Goal: Task Accomplishment & Management: Manage account settings

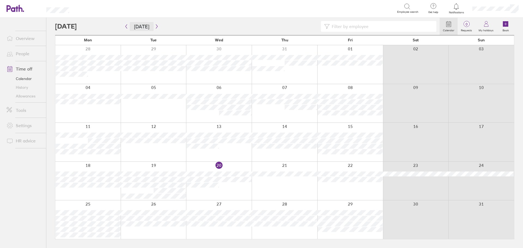
click at [130, 24] on button "[DATE]" at bounding box center [142, 26] width 24 height 9
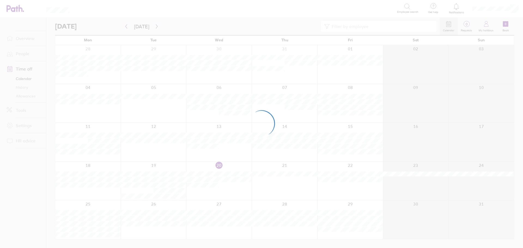
click at [352, 26] on div at bounding box center [261, 124] width 523 height 248
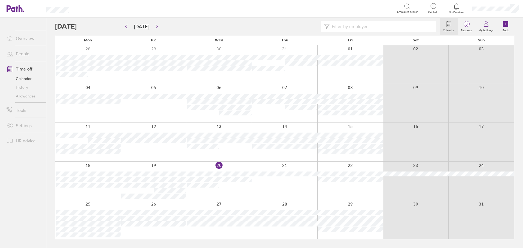
click at [353, 26] on input at bounding box center [382, 26] width 104 height 10
click at [125, 27] on icon "button" at bounding box center [126, 26] width 4 height 4
click at [156, 26] on icon "button" at bounding box center [157, 26] width 4 height 4
click at [346, 27] on input "NE" at bounding box center [382, 26] width 104 height 10
type input "NEELA"
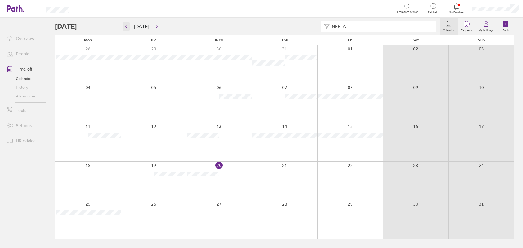
click at [125, 28] on icon "button" at bounding box center [126, 26] width 4 height 4
click at [158, 26] on button "button" at bounding box center [156, 26] width 7 height 9
click at [125, 27] on icon "button" at bounding box center [126, 26] width 4 height 4
click at [157, 28] on button "button" at bounding box center [156, 26] width 7 height 9
click at [126, 26] on icon "button" at bounding box center [127, 27] width 2 height 4
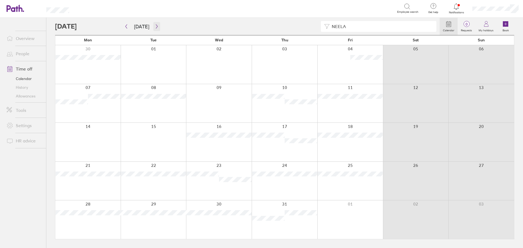
click at [157, 26] on button "button" at bounding box center [156, 26] width 7 height 9
click at [129, 25] on button "button" at bounding box center [126, 26] width 7 height 9
click at [155, 26] on icon "button" at bounding box center [157, 26] width 4 height 4
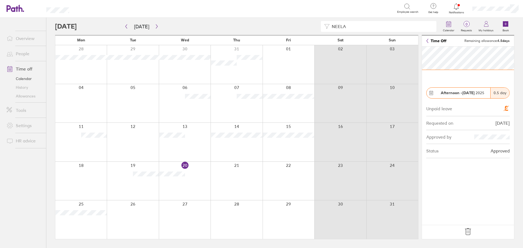
drag, startPoint x: 428, startPoint y: 41, endPoint x: 427, endPoint y: 47, distance: 6.6
click at [428, 41] on icon at bounding box center [428, 41] width 2 height 4
click at [468, 232] on icon at bounding box center [468, 232] width 9 height 9
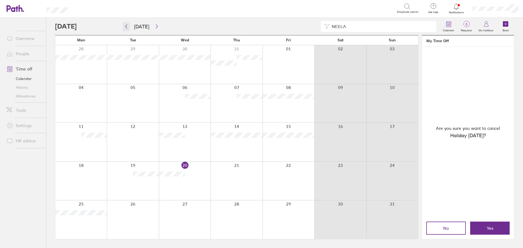
click at [126, 29] on button "button" at bounding box center [126, 26] width 7 height 9
click at [157, 25] on icon "button" at bounding box center [157, 26] width 4 height 4
click at [449, 232] on button "No" at bounding box center [447, 228] width 40 height 13
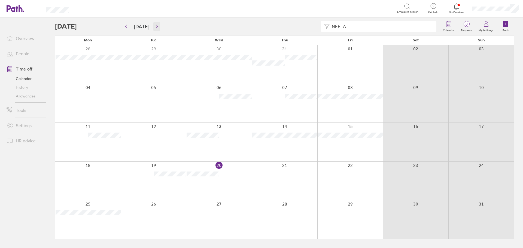
click at [155, 29] on button "button" at bounding box center [156, 26] width 7 height 9
click at [128, 29] on button "button" at bounding box center [126, 26] width 7 height 9
click at [156, 27] on icon "button" at bounding box center [157, 26] width 4 height 4
click at [156, 29] on button "button" at bounding box center [156, 26] width 7 height 9
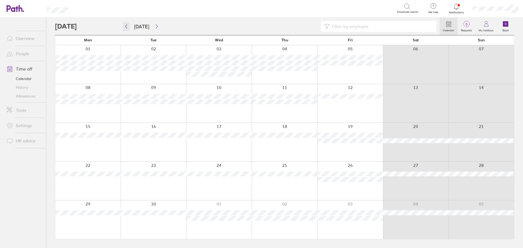
click at [128, 26] on button "button" at bounding box center [126, 26] width 7 height 9
